Goal: Find specific page/section: Find specific page/section

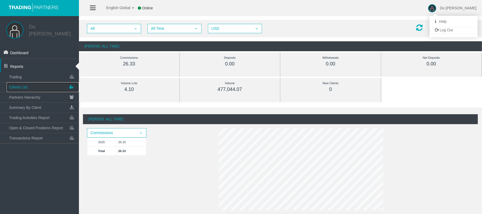
click at [28, 84] on link "Clients List" at bounding box center [43, 87] width 72 height 10
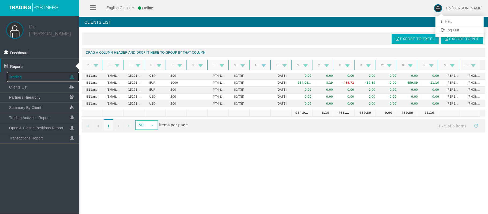
click at [44, 72] on link "Trading" at bounding box center [43, 77] width 72 height 10
